Goal: Transaction & Acquisition: Purchase product/service

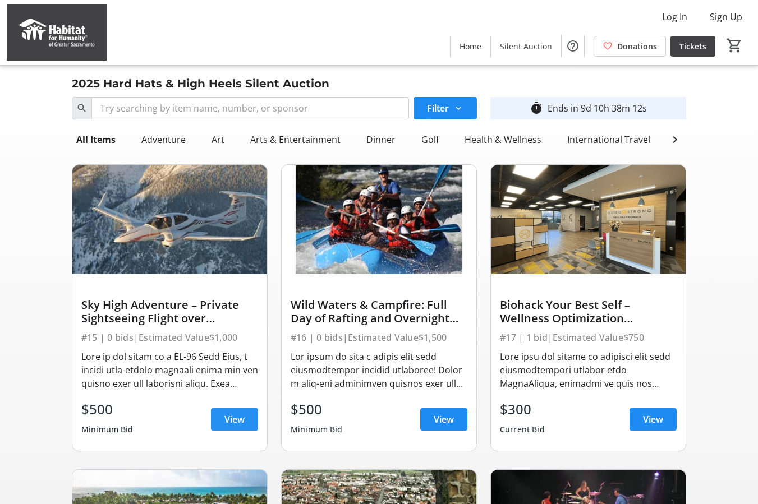
click at [220, 426] on span at bounding box center [234, 419] width 47 height 27
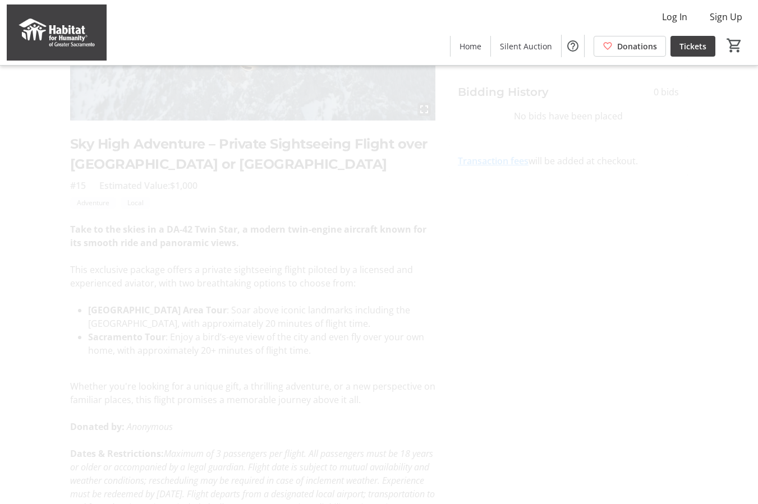
scroll to position [270, 0]
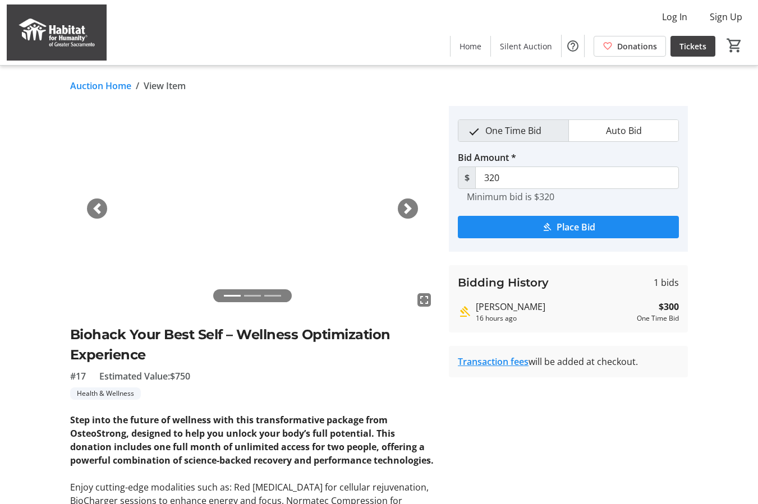
scroll to position [112, 0]
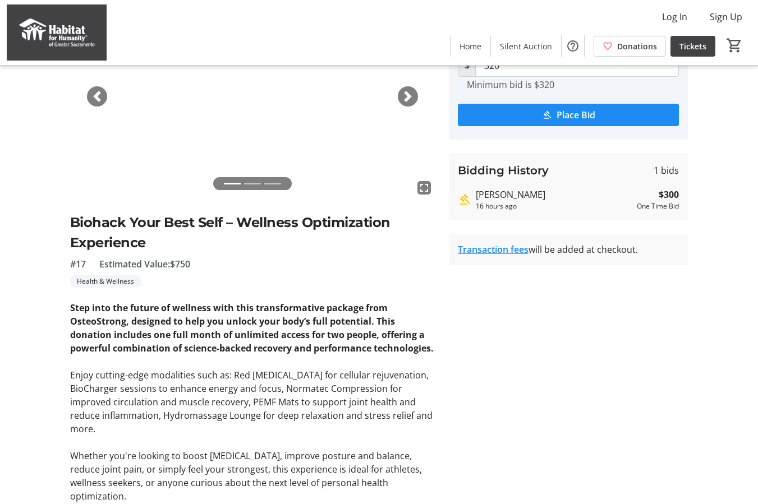
click at [406, 97] on span "button" at bounding box center [407, 96] width 11 height 11
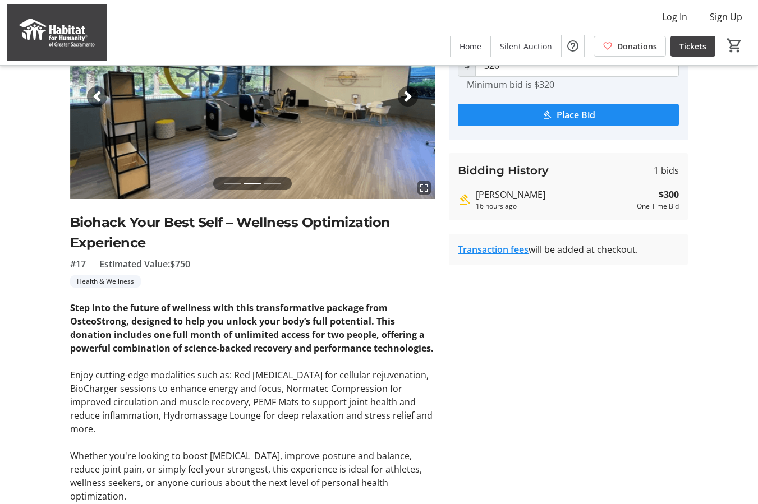
click at [406, 97] on span "button" at bounding box center [407, 96] width 11 height 11
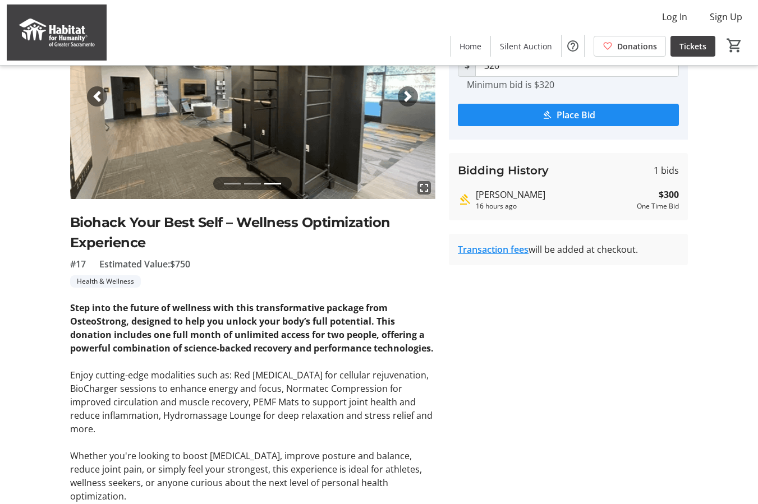
click at [406, 97] on span "button" at bounding box center [407, 96] width 11 height 11
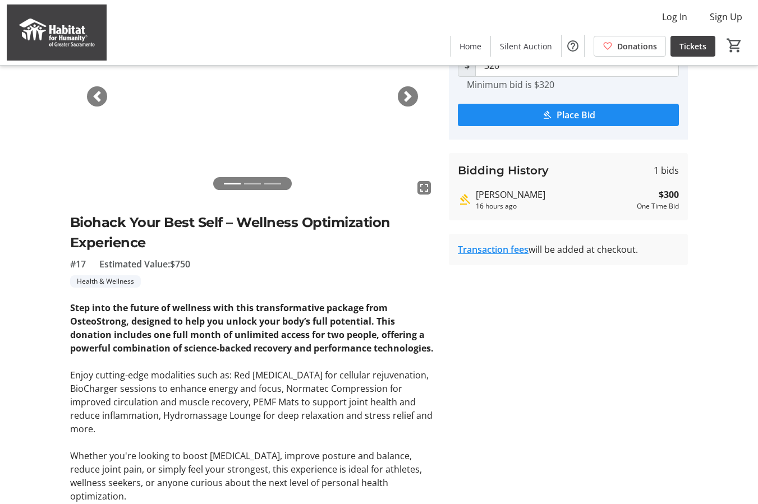
click at [406, 97] on span "button" at bounding box center [407, 96] width 11 height 11
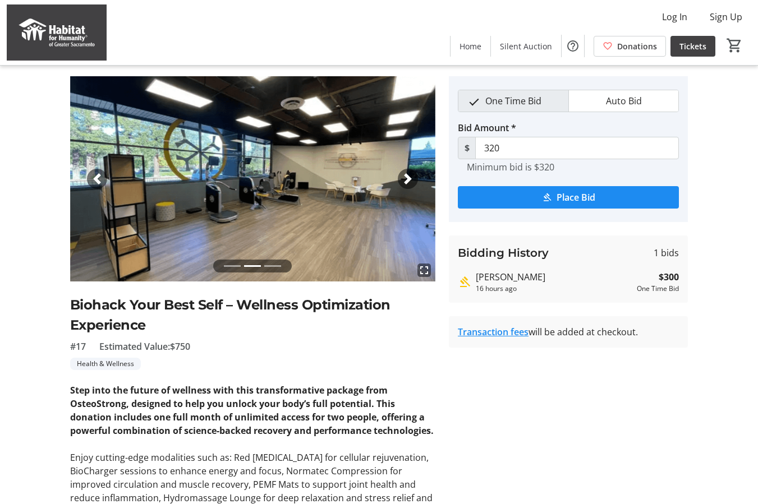
scroll to position [0, 0]
